Goal: Navigation & Orientation: Understand site structure

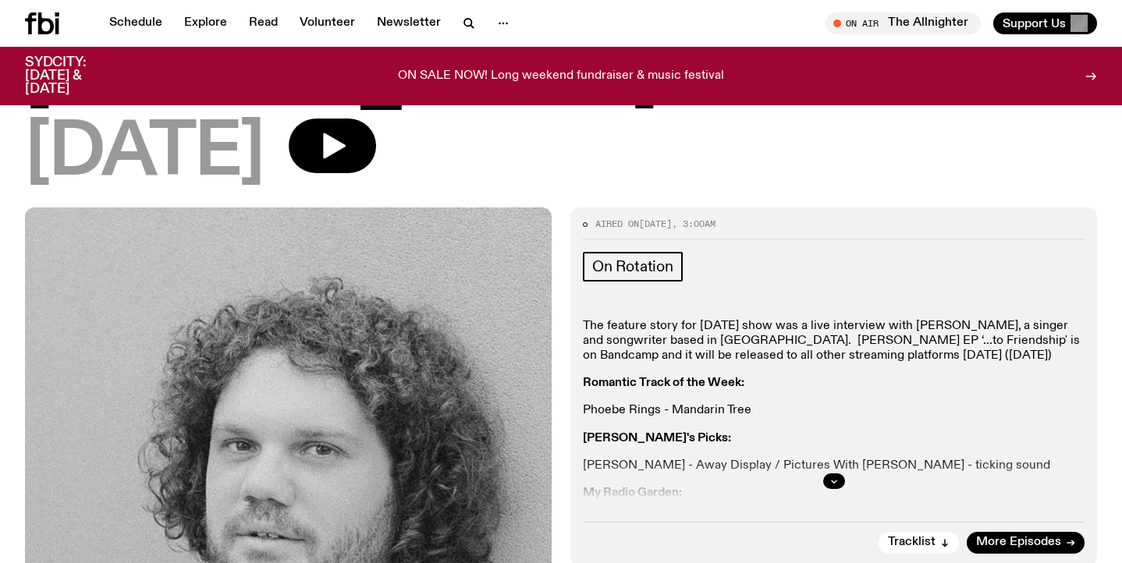
scroll to position [310, 0]
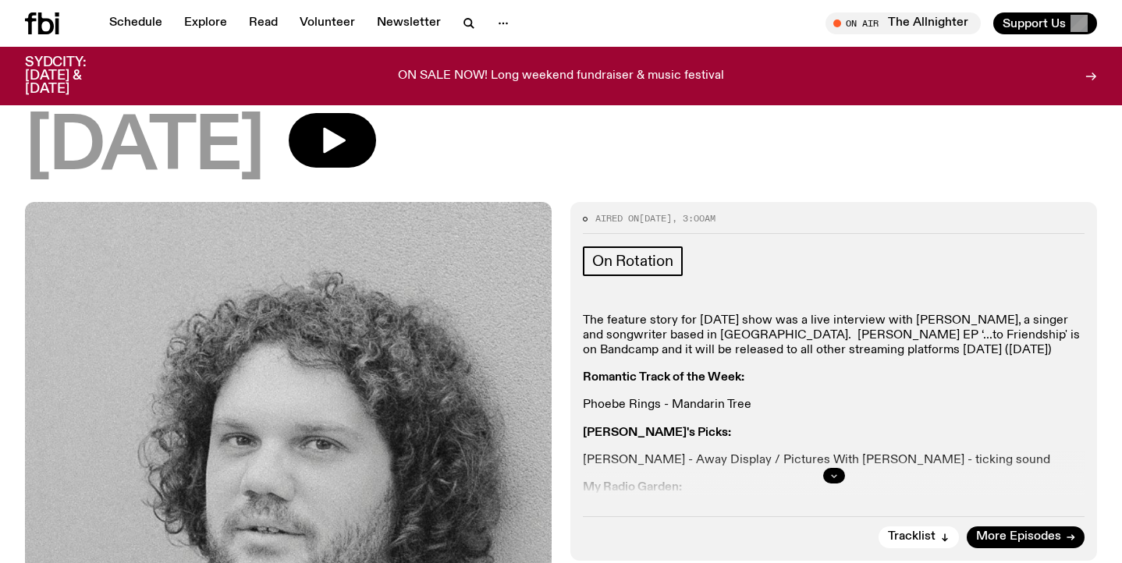
click at [831, 471] on icon "button" at bounding box center [833, 475] width 9 height 9
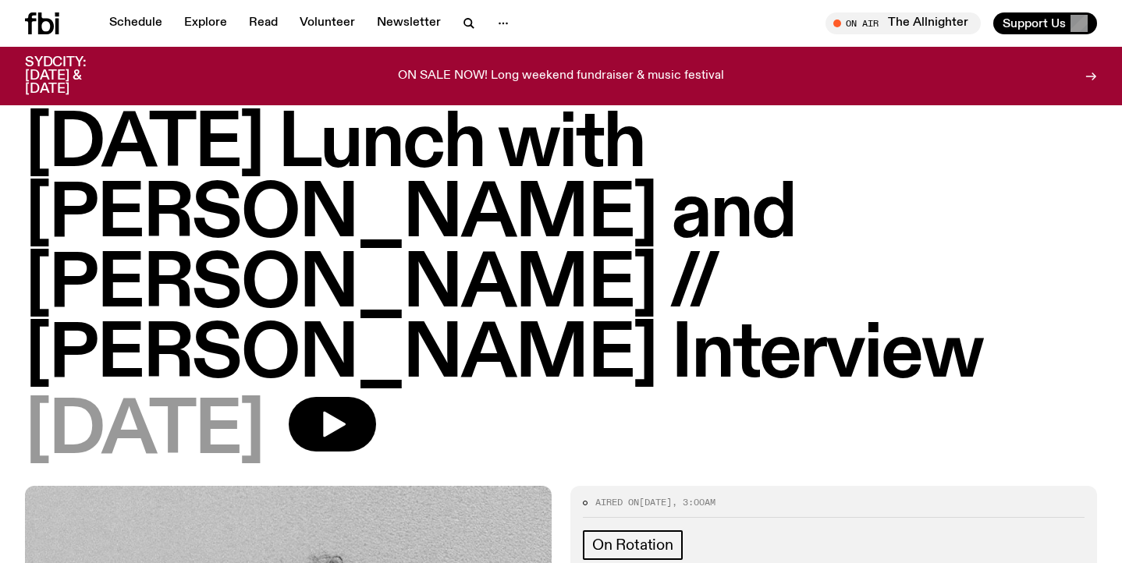
scroll to position [0, 0]
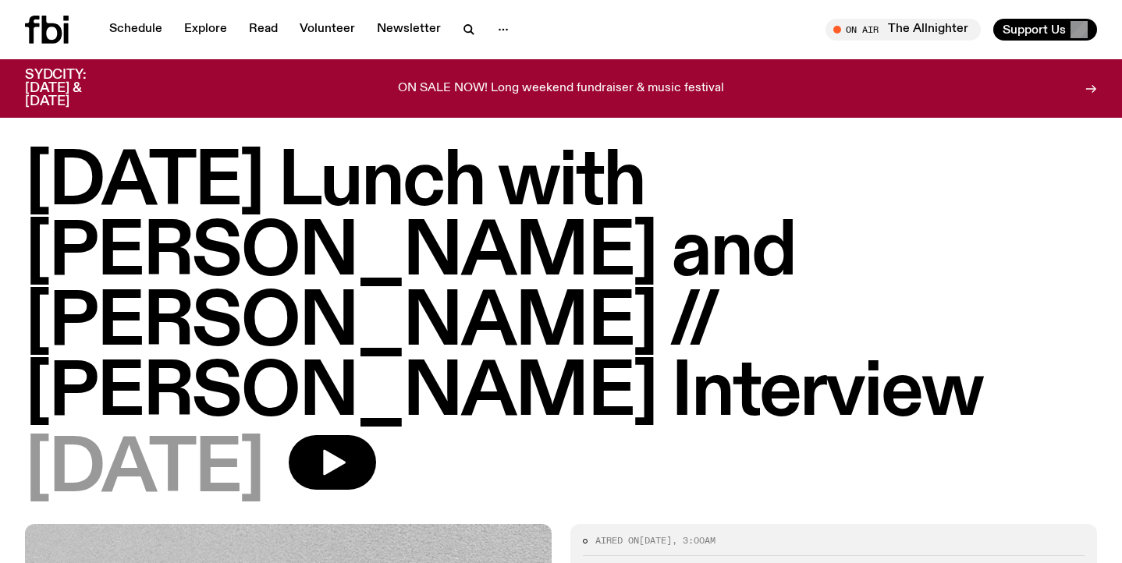
click at [58, 37] on icon at bounding box center [52, 30] width 20 height 28
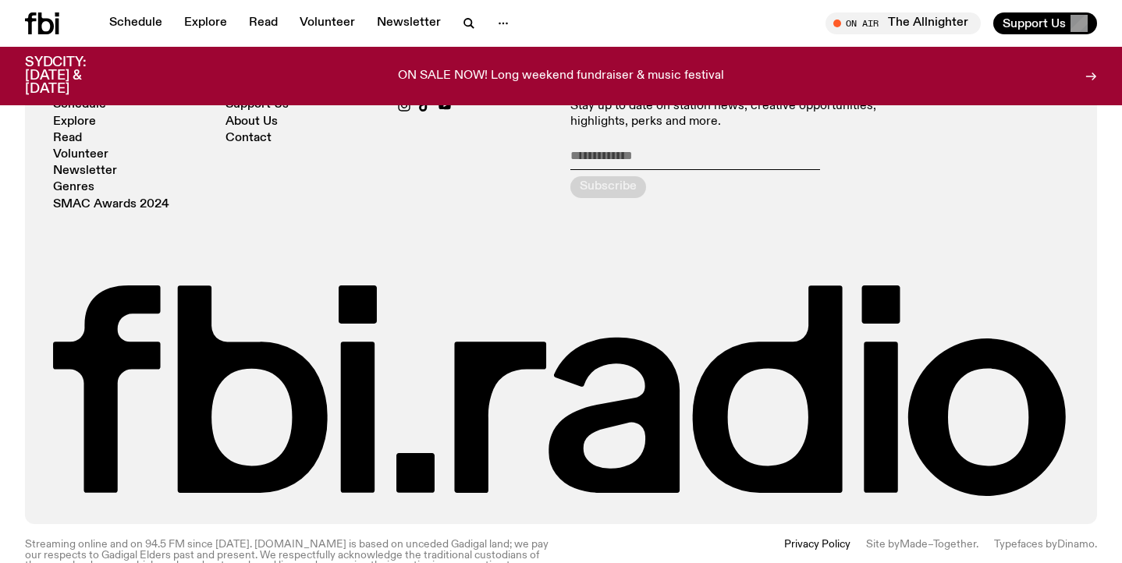
scroll to position [3456, 0]
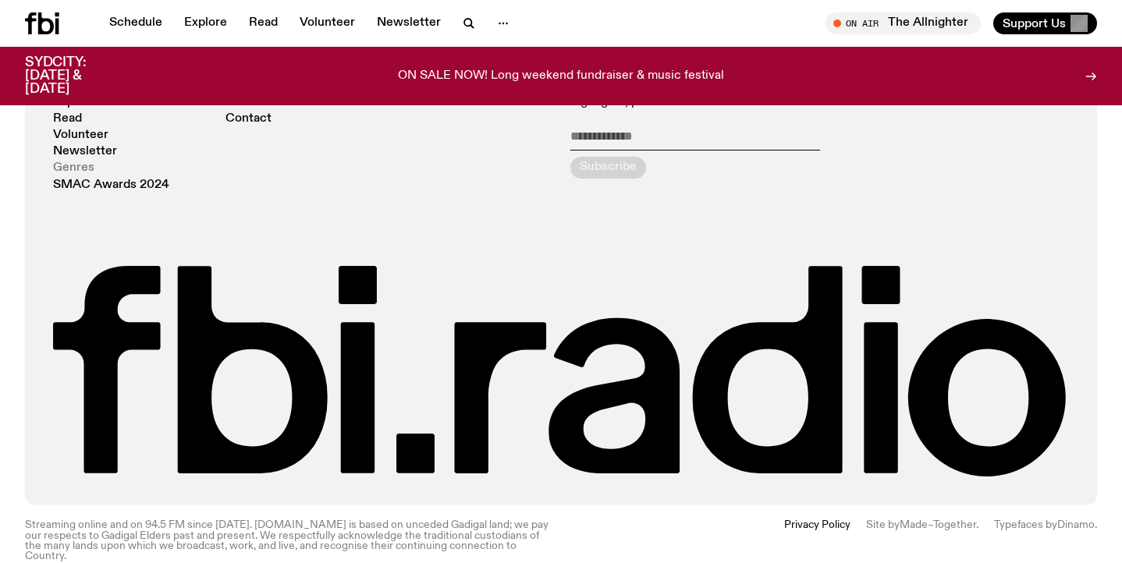
click at [80, 162] on link "Genres" at bounding box center [73, 168] width 41 height 12
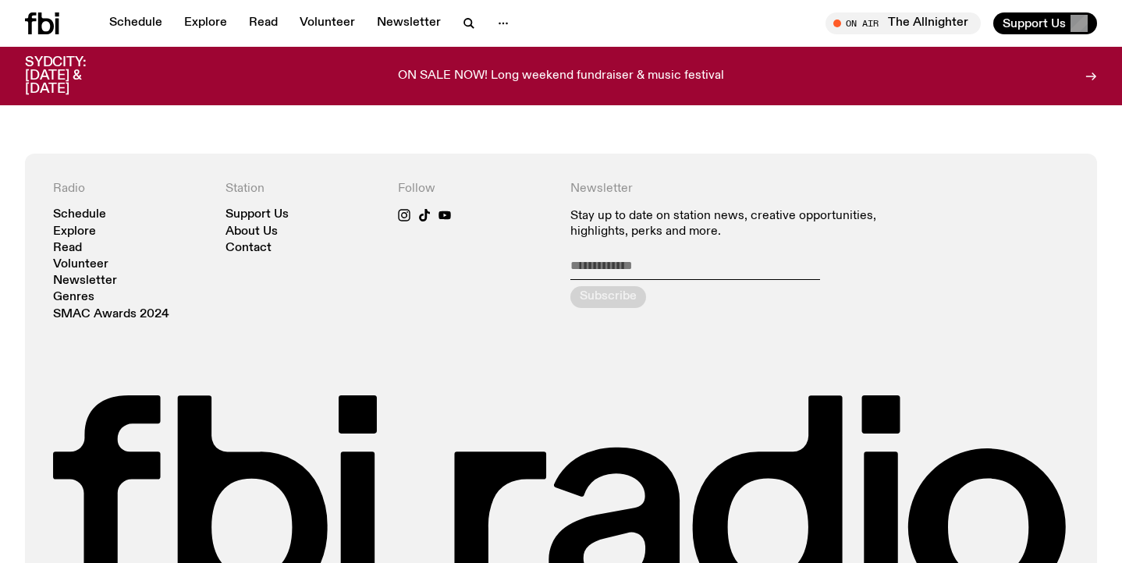
scroll to position [1172, 0]
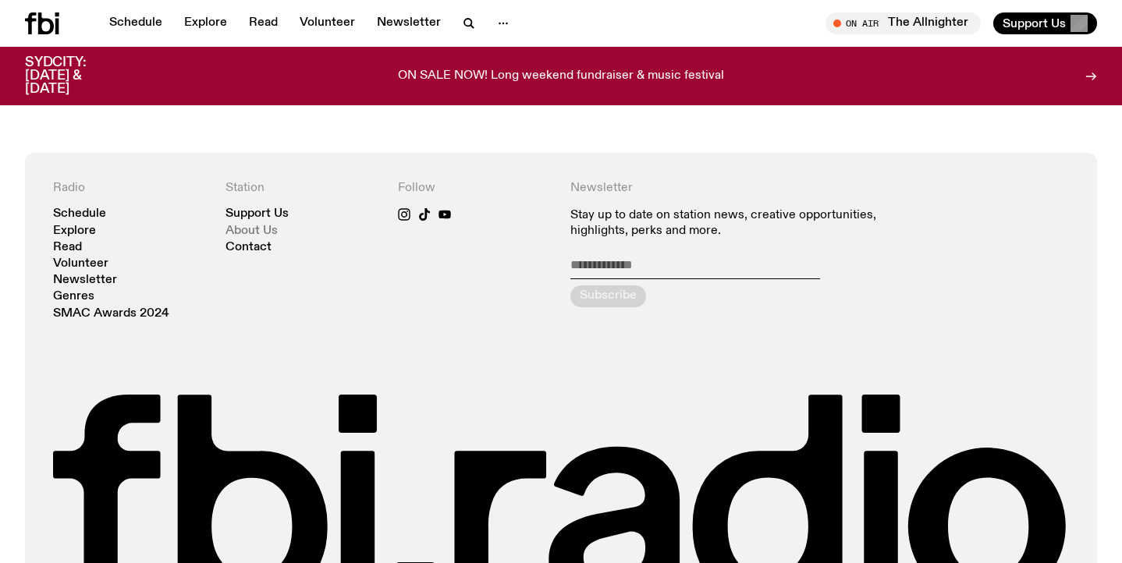
click at [256, 225] on link "About Us" at bounding box center [251, 231] width 52 height 12
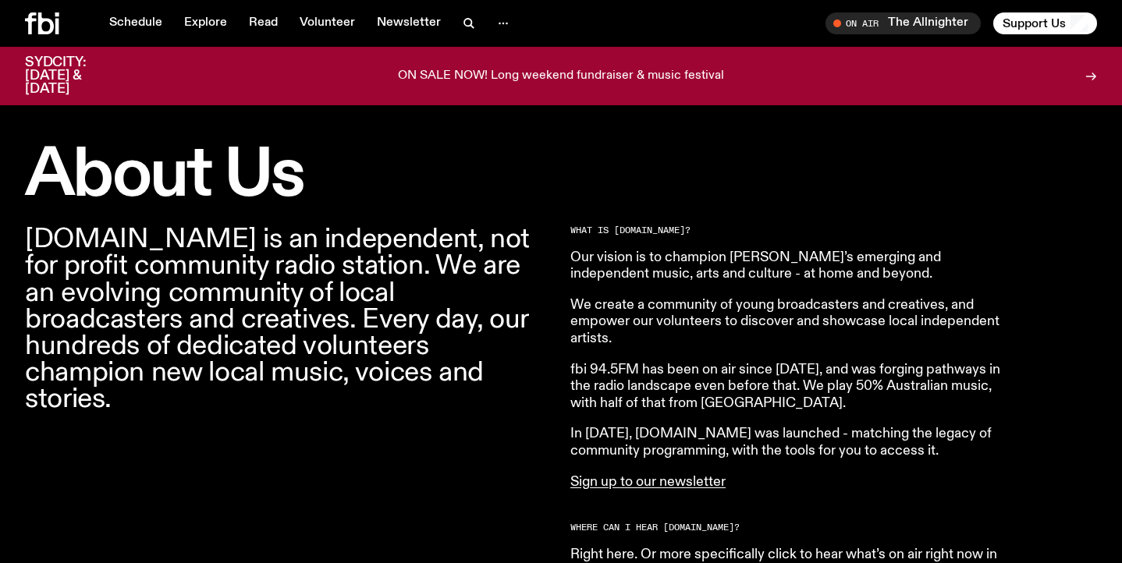
scroll to position [446, 0]
